Goal: Information Seeking & Learning: Learn about a topic

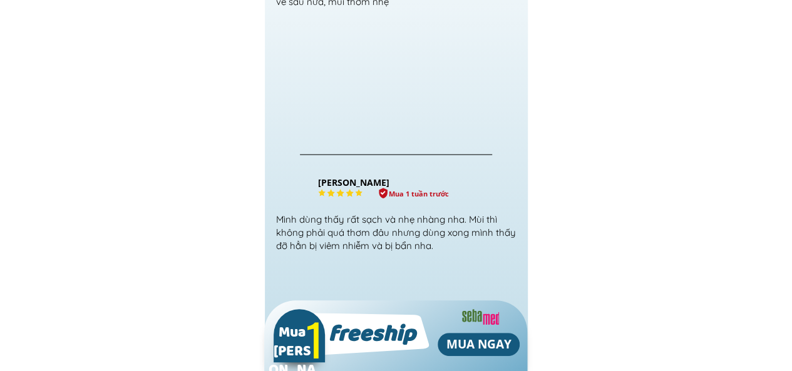
scroll to position [13304, 0]
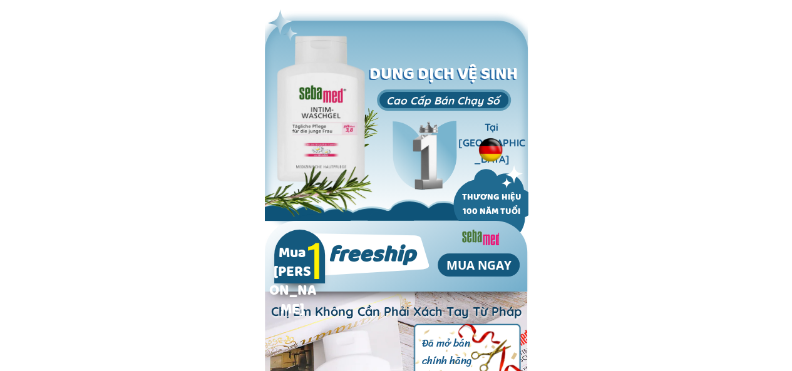
click at [491, 239] on div at bounding box center [480, 238] width 37 height 16
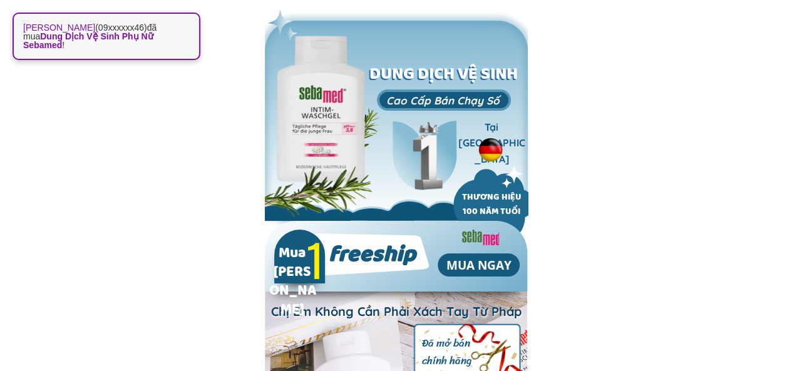
click at [491, 239] on div at bounding box center [480, 238] width 37 height 16
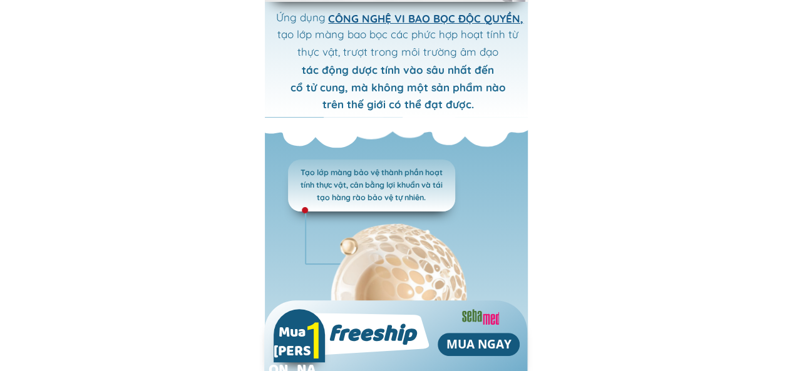
scroll to position [4645, 0]
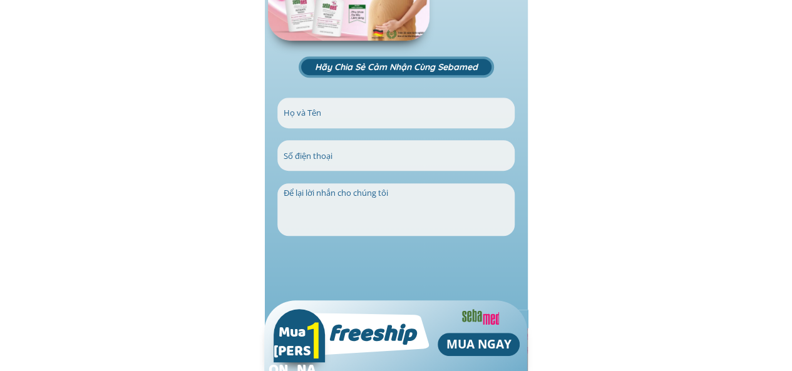
scroll to position [14796, 0]
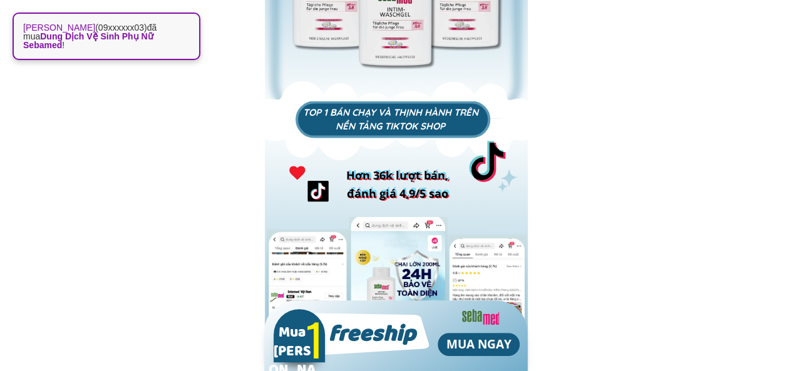
scroll to position [10183, 0]
